Goal: Information Seeking & Learning: Check status

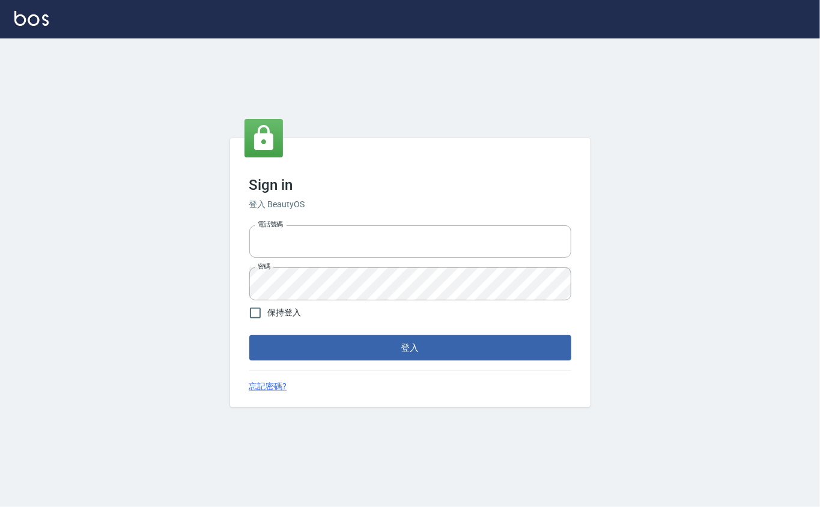
type input "0912271117"
click at [360, 360] on div "Sign in 登入 BeautyOS 電話號碼 [PHONE_NUMBER] 電話號碼 密碼 密碼 保持登入 登入 忘記密碼?" at bounding box center [410, 272] width 360 height 269
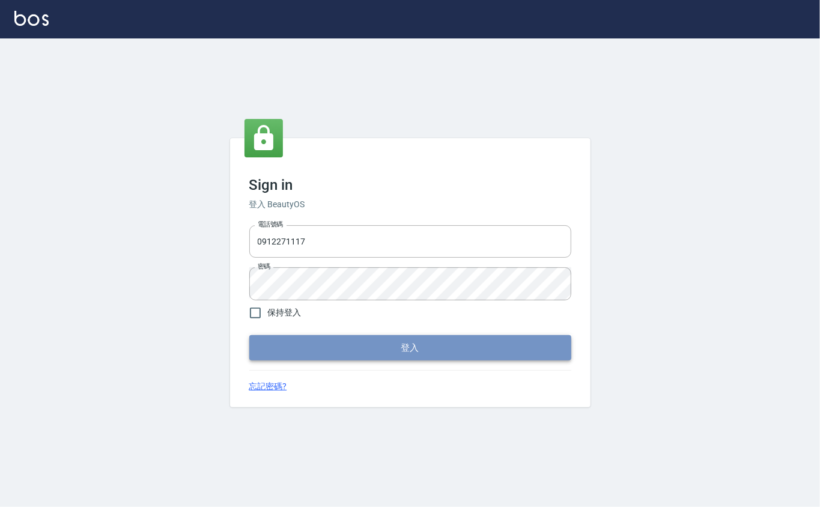
click at [378, 339] on button "登入" at bounding box center [410, 347] width 322 height 25
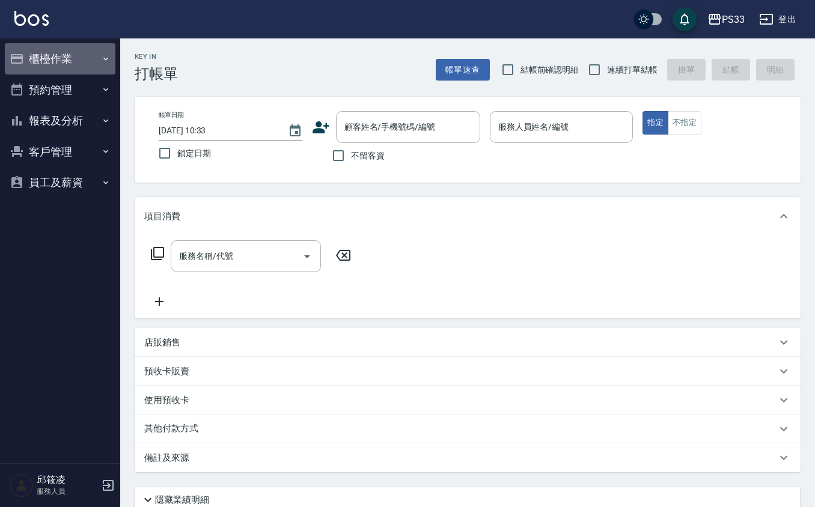
click at [68, 53] on button "櫃檯作業" at bounding box center [60, 58] width 111 height 31
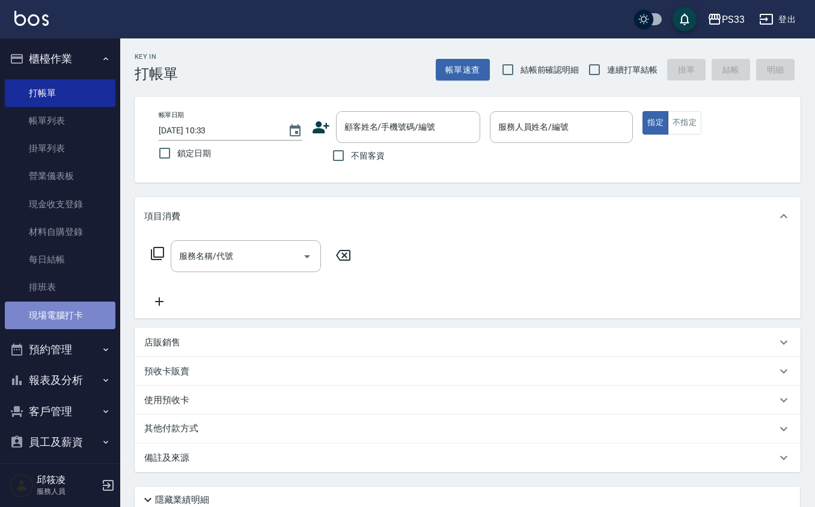
click at [70, 317] on link "現場電腦打卡" at bounding box center [60, 316] width 111 height 28
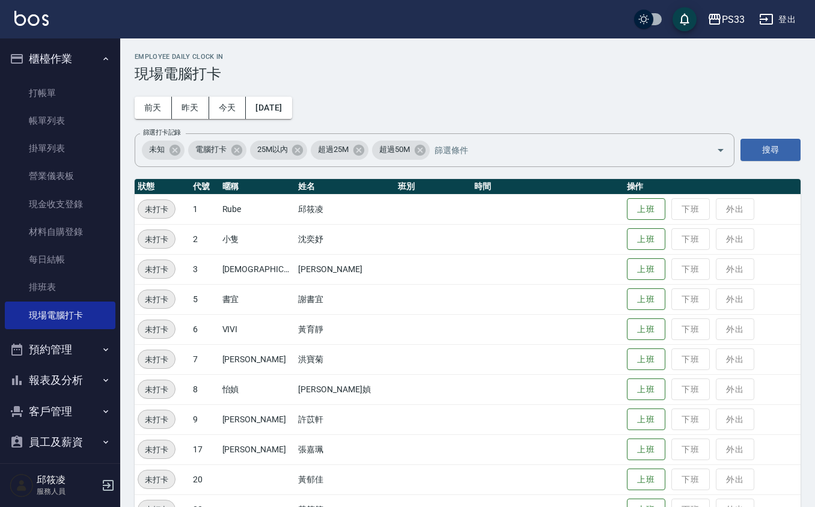
scroll to position [32, 0]
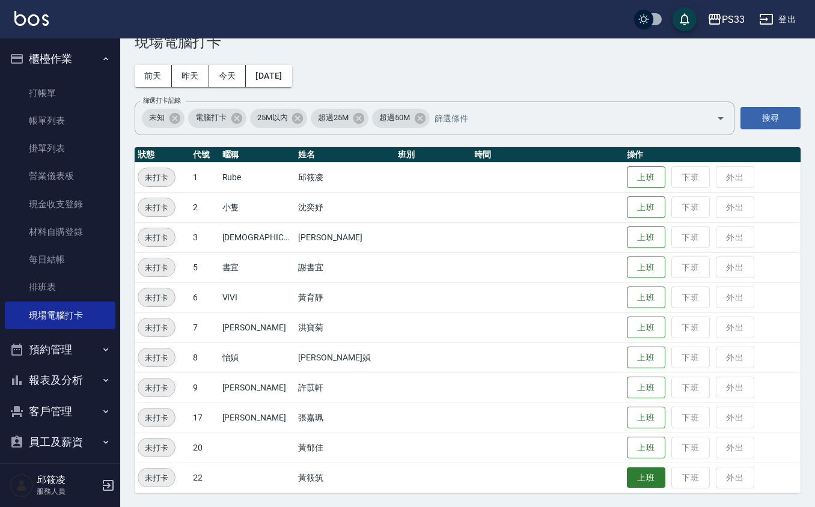
click at [627, 477] on button "上班" at bounding box center [646, 477] width 38 height 21
click at [631, 382] on button "上班" at bounding box center [646, 387] width 38 height 21
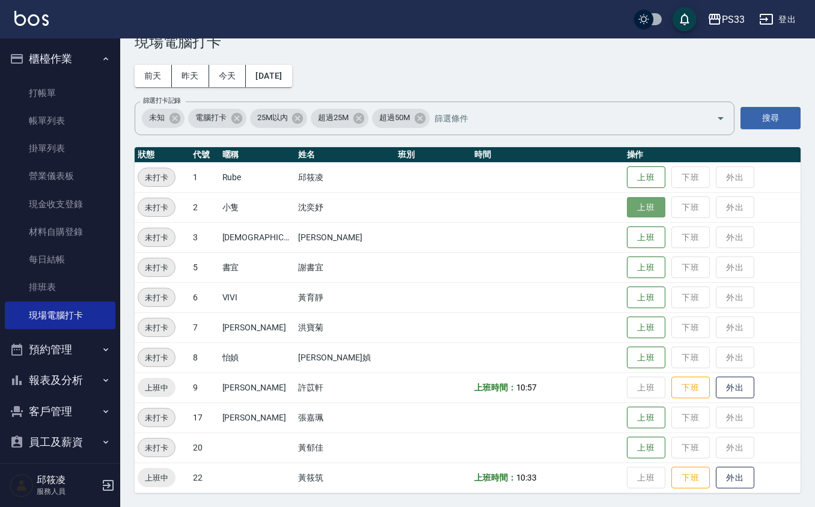
click at [642, 207] on button "上班" at bounding box center [646, 207] width 38 height 21
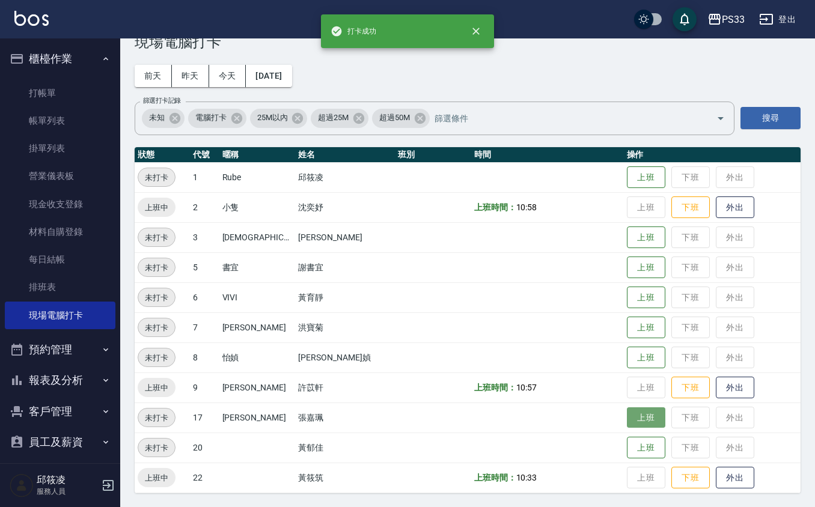
click at [628, 418] on button "上班" at bounding box center [646, 417] width 38 height 21
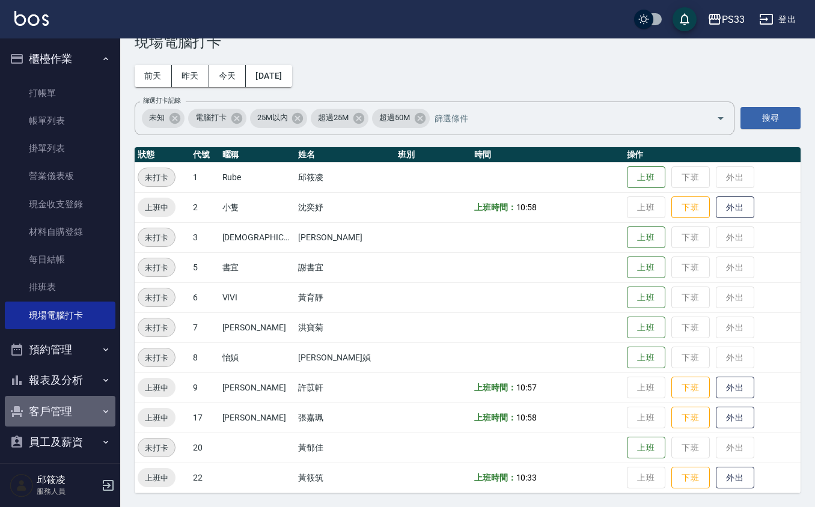
click at [65, 412] on button "客戶管理" at bounding box center [60, 411] width 111 height 31
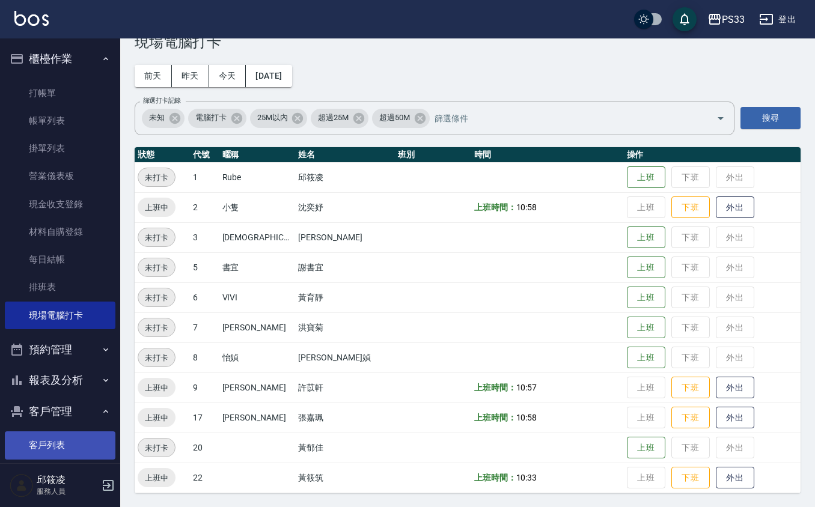
click at [58, 445] on link "客戶列表" at bounding box center [60, 445] width 111 height 28
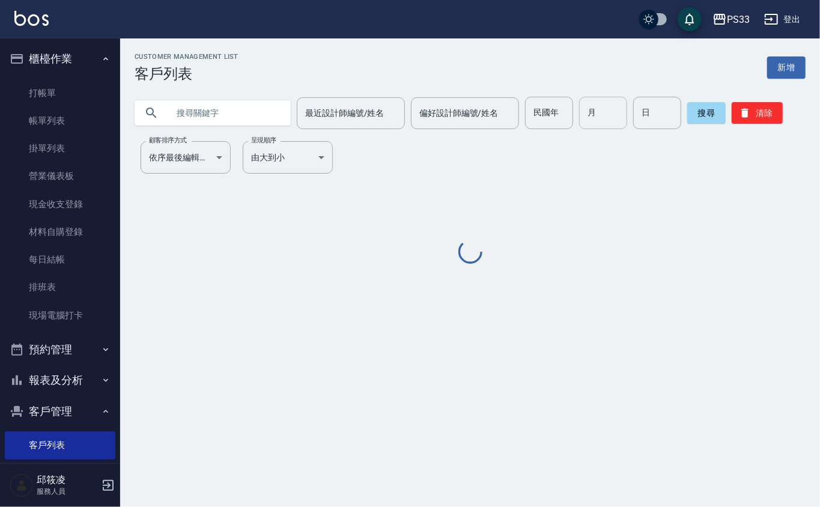
click at [588, 120] on input "月" at bounding box center [603, 113] width 48 height 32
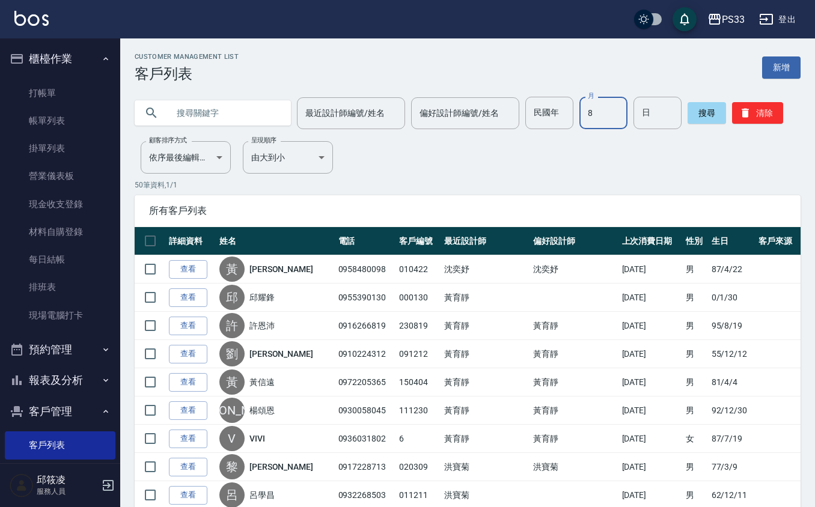
type input "8"
type input "9"
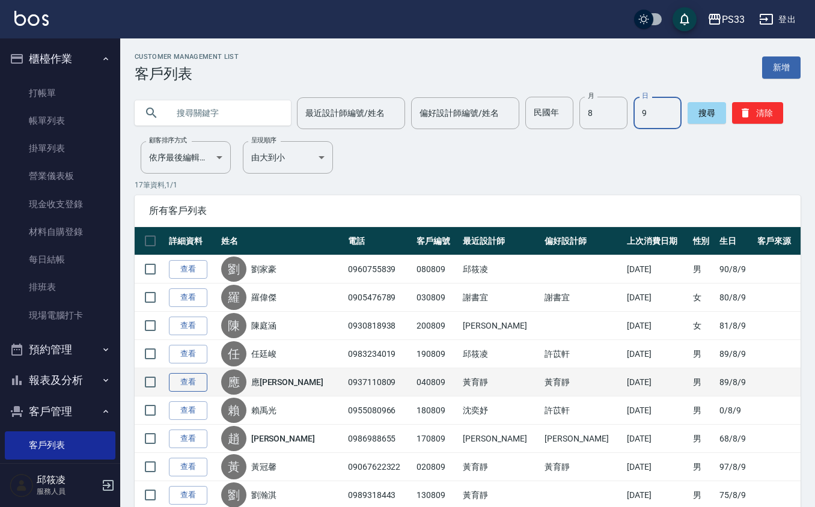
click at [178, 380] on link "查看" at bounding box center [188, 382] width 38 height 19
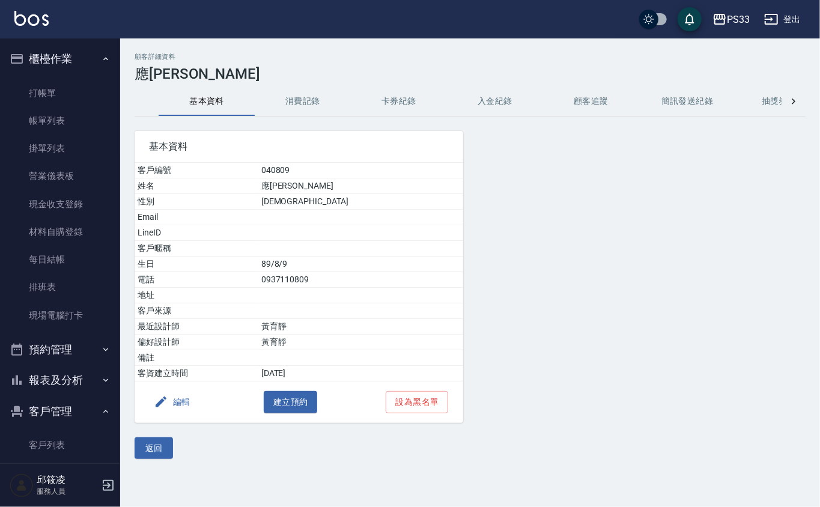
click at [311, 96] on button "消費記錄" at bounding box center [303, 101] width 96 height 29
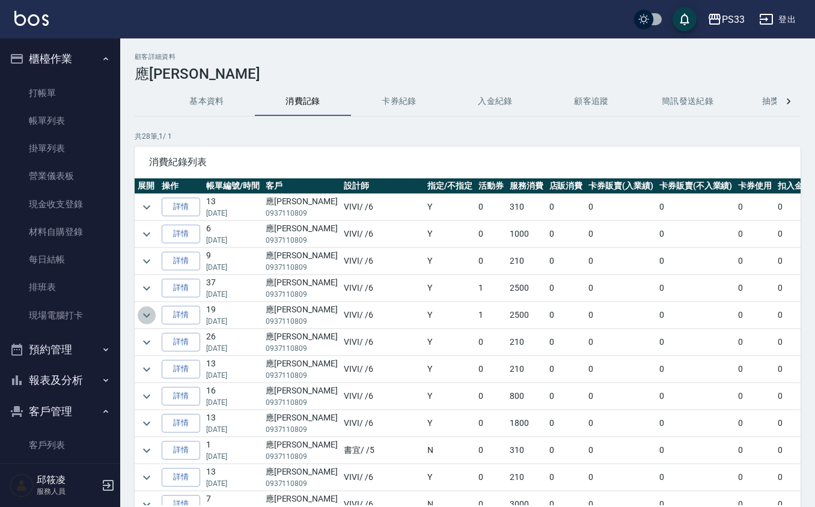
click at [145, 318] on icon "expand row" at bounding box center [146, 315] width 14 height 14
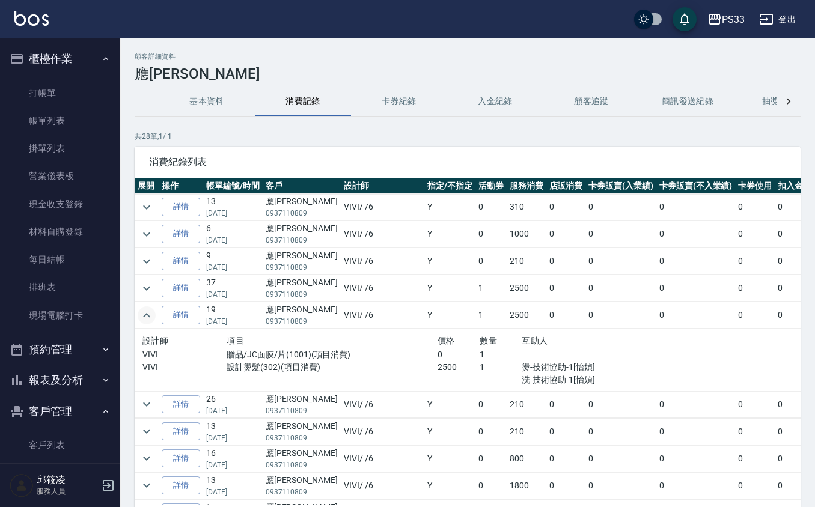
click at [149, 317] on icon "expand row" at bounding box center [146, 315] width 7 height 4
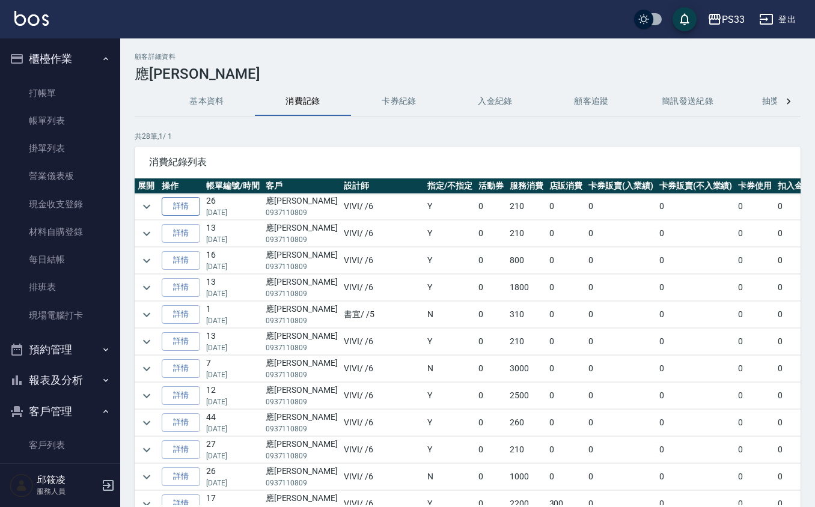
scroll to position [160, 0]
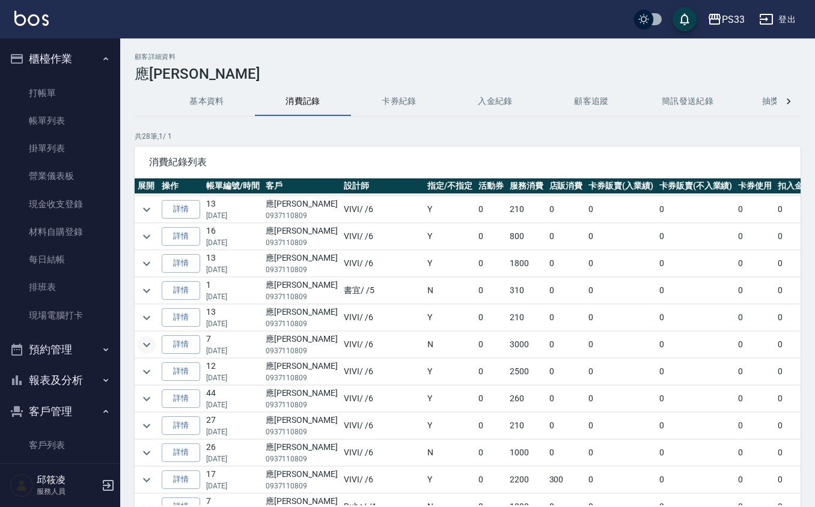
click at [145, 350] on icon "expand row" at bounding box center [146, 345] width 14 height 14
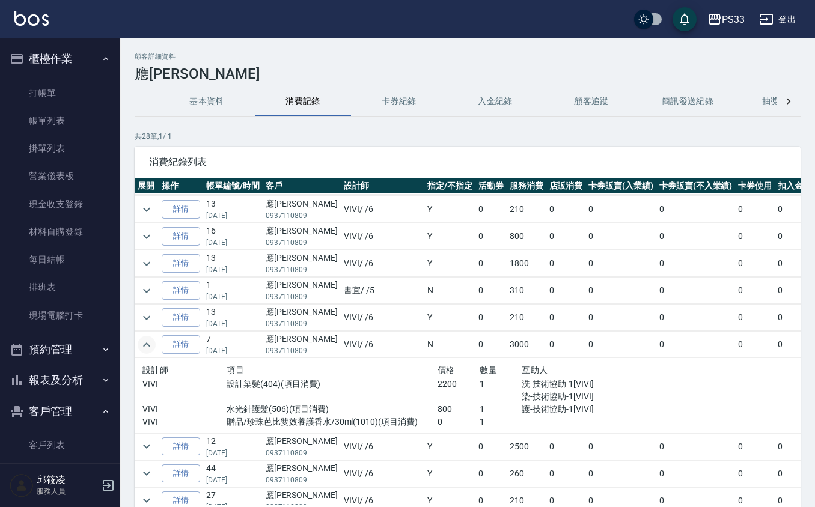
click at [145, 350] on icon "expand row" at bounding box center [146, 345] width 14 height 14
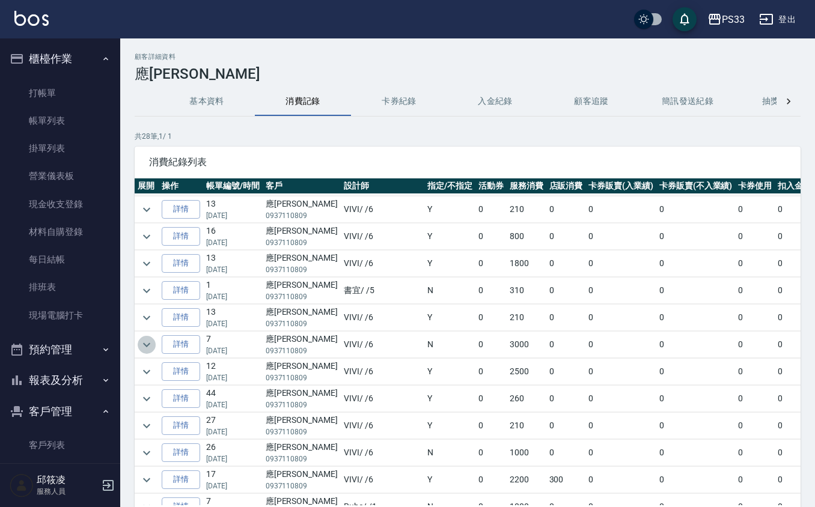
click at [147, 351] on icon "expand row" at bounding box center [146, 345] width 14 height 14
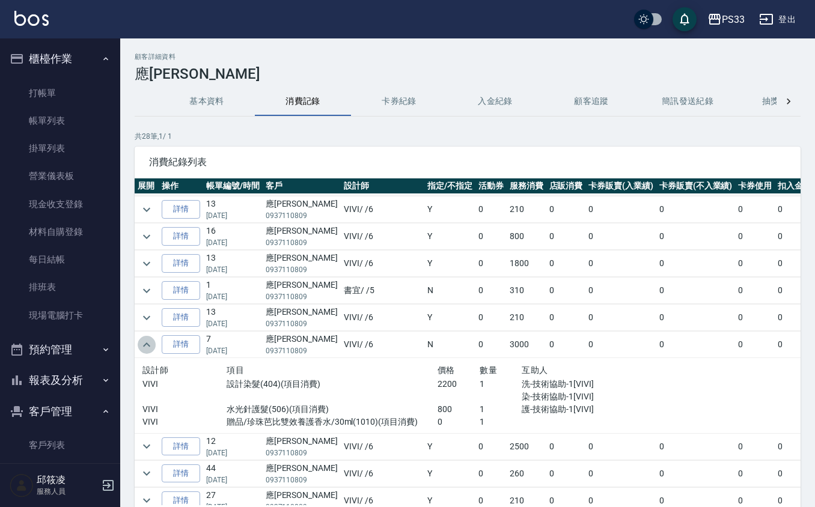
click at [147, 351] on icon "expand row" at bounding box center [146, 345] width 14 height 14
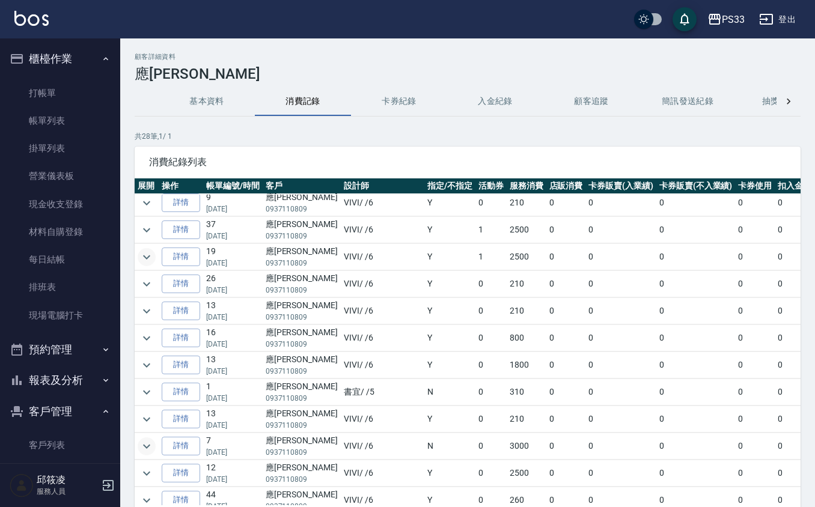
scroll to position [0, 0]
